Goal: Find specific page/section: Find specific page/section

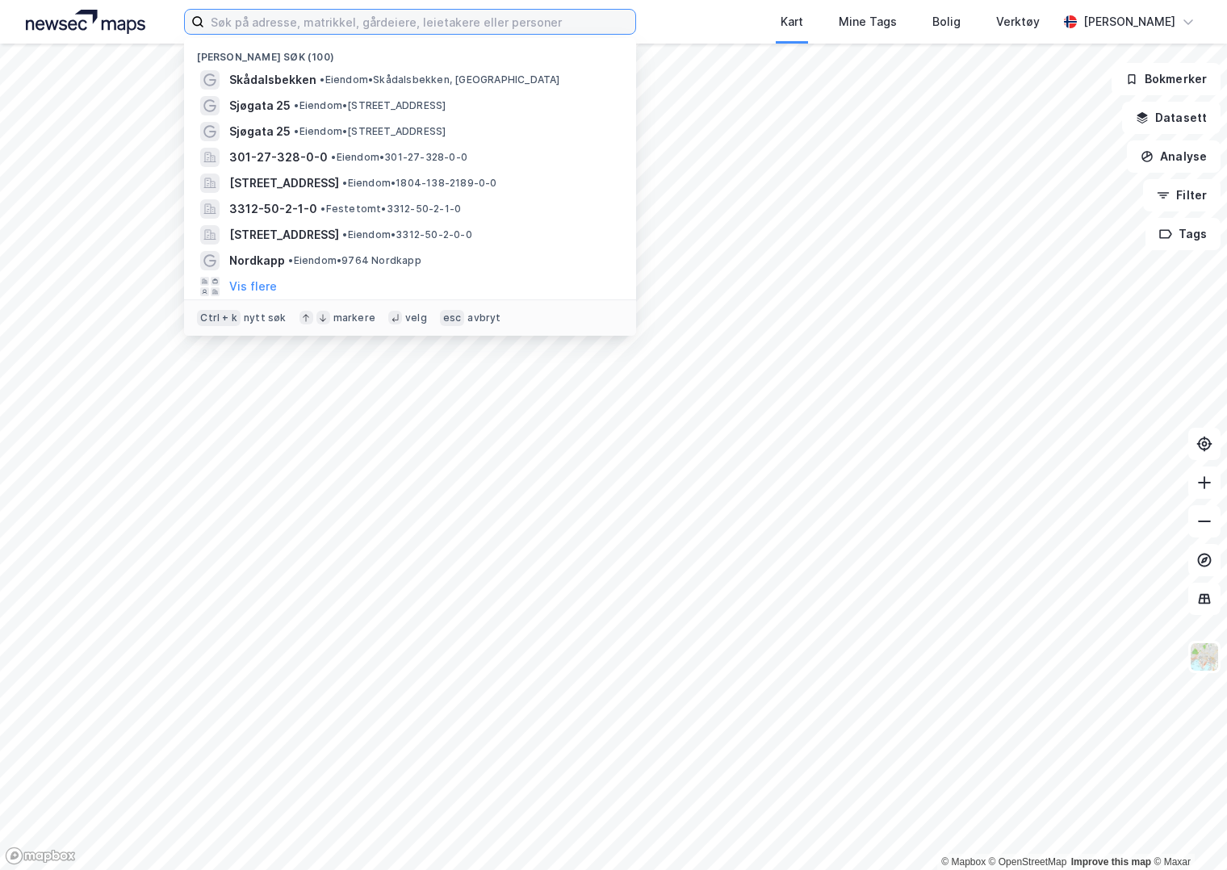
click at [331, 21] on input at bounding box center [419, 22] width 431 height 24
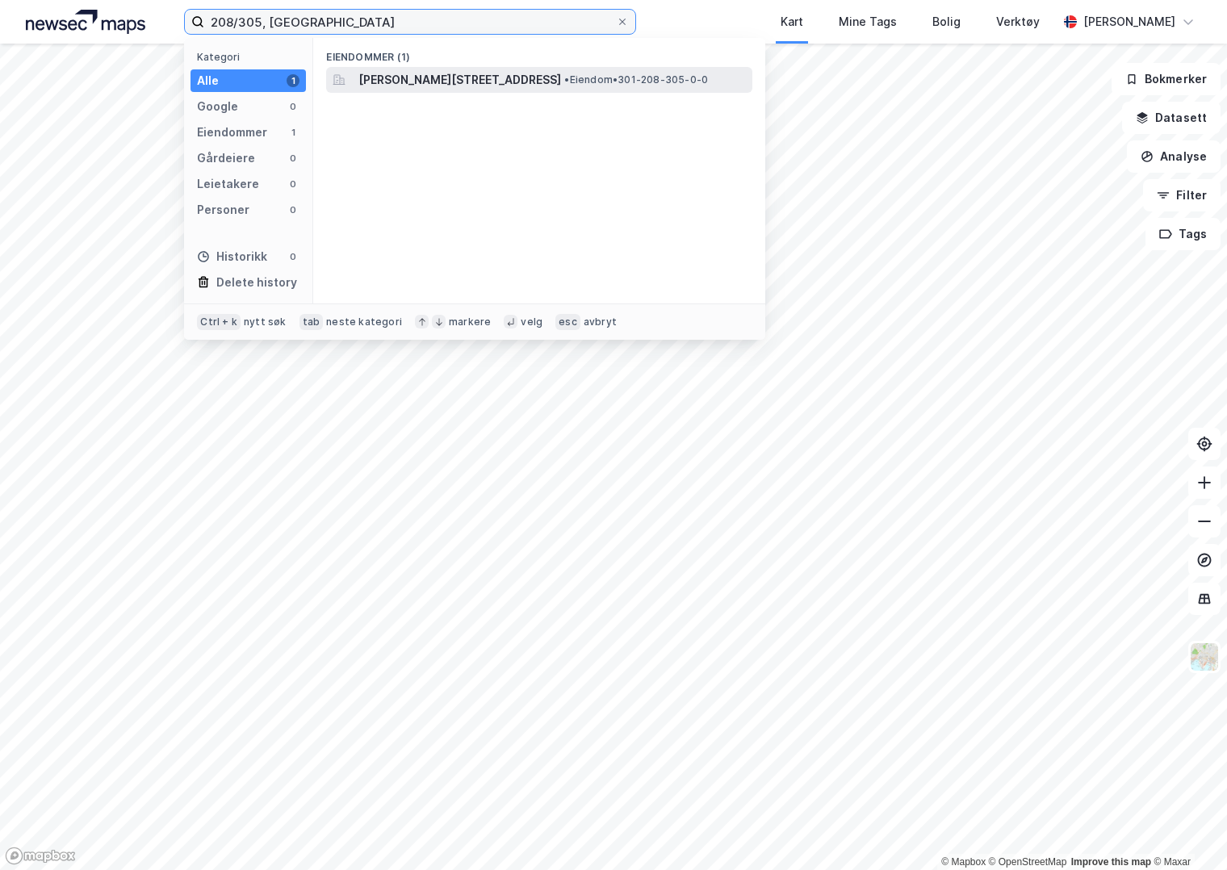
type input "208/305, [GEOGRAPHIC_DATA]"
